Goal: Task Accomplishment & Management: Manage account settings

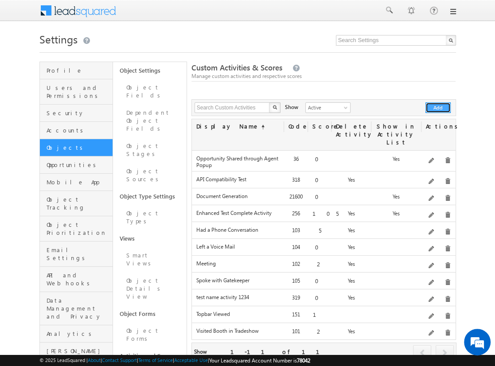
click at [430, 110] on button "Add" at bounding box center [437, 107] width 25 height 11
click at [134, 93] on link "Object Fields" at bounding box center [150, 91] width 74 height 25
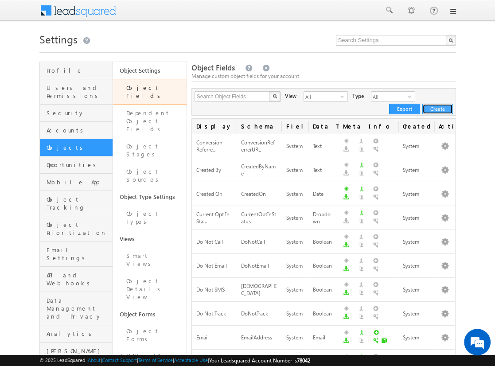
click at [438, 106] on button "Create" at bounding box center [437, 109] width 31 height 11
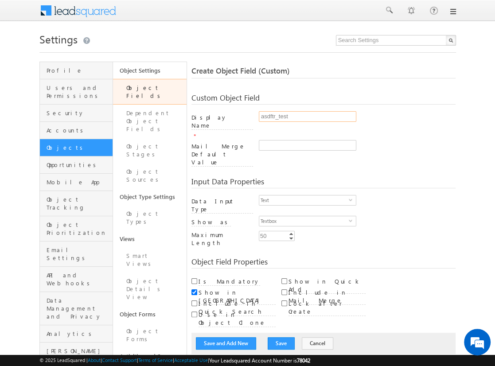
type input "asdftr_test"
click at [194, 278] on input "Is Mandatory" at bounding box center [194, 281] width 6 height 6
checkbox input "true"
click at [284, 278] on input "Show in Quick Add" at bounding box center [284, 281] width 6 height 6
checkbox input "true"
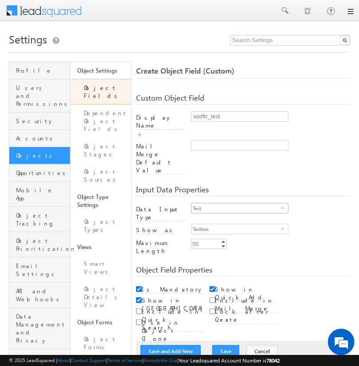
click at [283, 206] on span "select" at bounding box center [284, 208] width 7 height 4
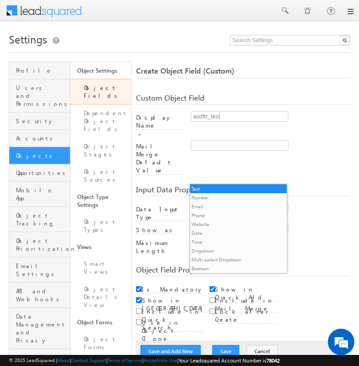
click at [235, 197] on li "Number" at bounding box center [238, 197] width 97 height 9
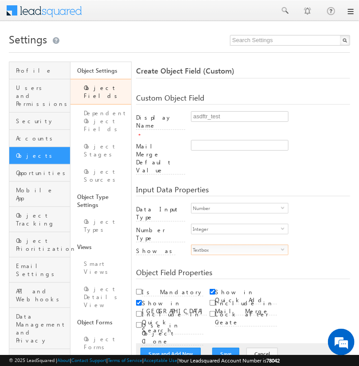
click at [214, 245] on span "Textbox" at bounding box center [235, 250] width 89 height 10
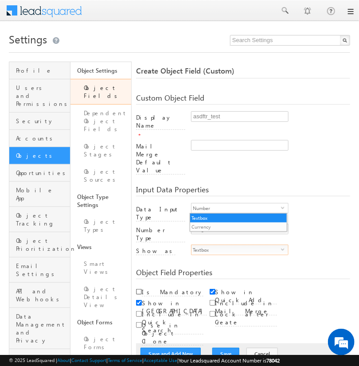
click at [136, 289] on input "Is Mandatory" at bounding box center [139, 292] width 6 height 6
checkbox input "true"
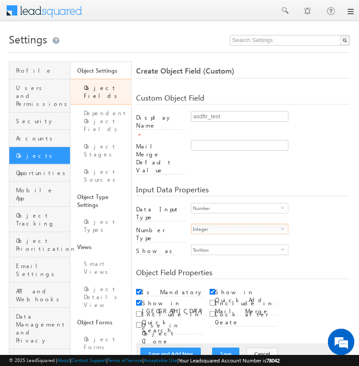
click at [198, 224] on span "Integer" at bounding box center [235, 229] width 89 height 10
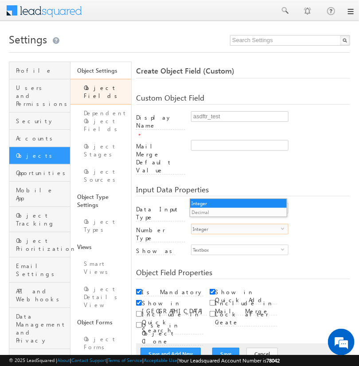
click at [198, 224] on span "Integer" at bounding box center [235, 229] width 89 height 10
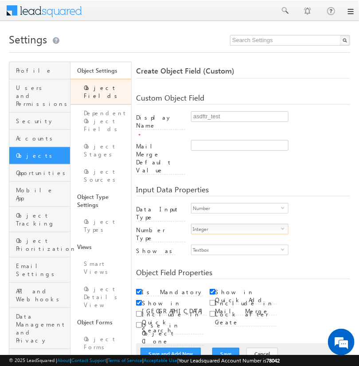
click at [283, 226] on span "select" at bounding box center [284, 228] width 7 height 4
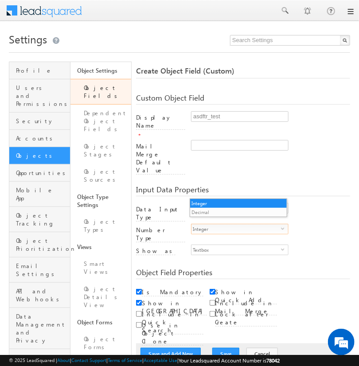
click at [238, 212] on li "Decimal" at bounding box center [238, 212] width 97 height 9
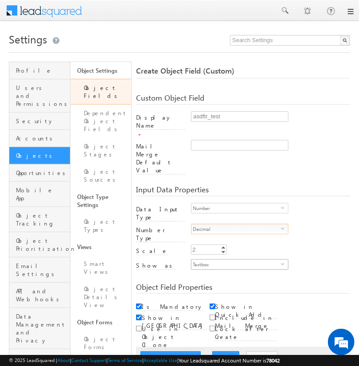
click at [283, 262] on span "select" at bounding box center [284, 264] width 7 height 4
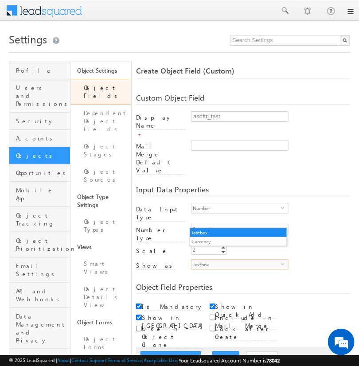
click at [238, 241] on li "Currency" at bounding box center [238, 241] width 97 height 9
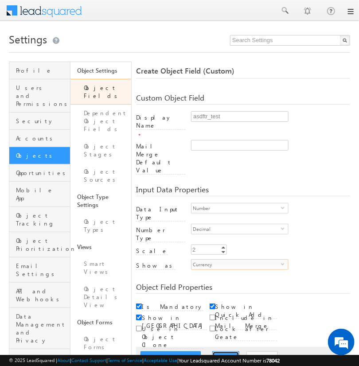
click at [219, 351] on button "Save" at bounding box center [225, 357] width 27 height 12
click at [169, 351] on button "Save and Add New" at bounding box center [170, 357] width 60 height 12
click at [99, 88] on link "Object Fields" at bounding box center [100, 92] width 61 height 26
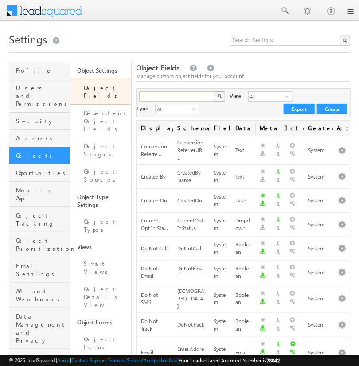
click at [161, 97] on input "text" at bounding box center [177, 96] width 76 height 11
paste input "asdftr_test"
type input "asdftr_test"
click at [214, 91] on button "button" at bounding box center [220, 96] width 12 height 11
type input "asdftr_test"
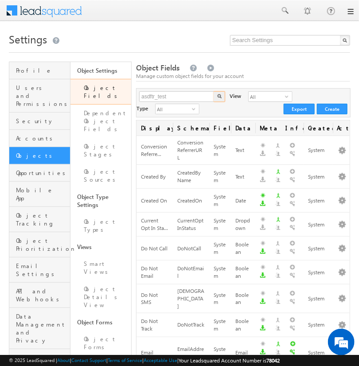
click at [217, 97] on img "button" at bounding box center [219, 96] width 4 height 4
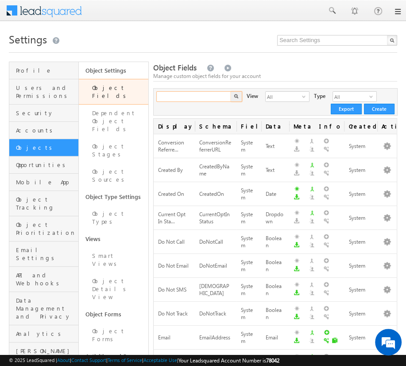
click at [186, 99] on input "text" at bounding box center [194, 96] width 76 height 11
paste input "asdrts_test"
type input "asdrts_test"
click at [231, 91] on button "button" at bounding box center [237, 96] width 12 height 11
